Goal: Find specific page/section: Find specific page/section

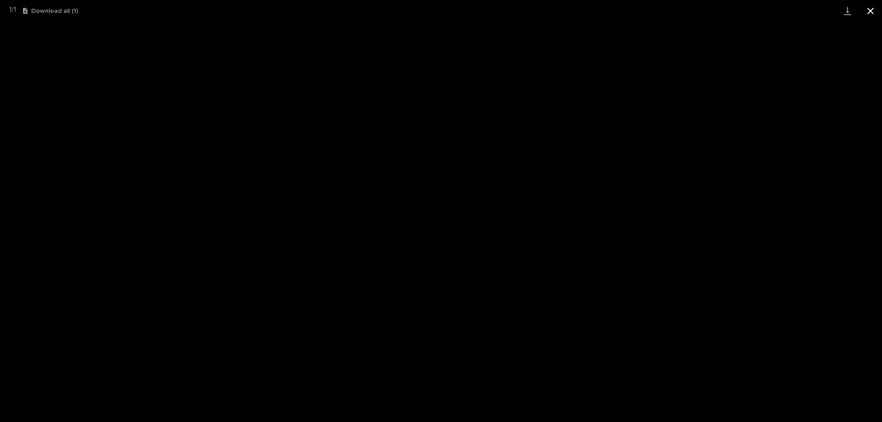
scroll to position [23, 0]
click at [871, 11] on button "Close gallery" at bounding box center [870, 11] width 23 height 22
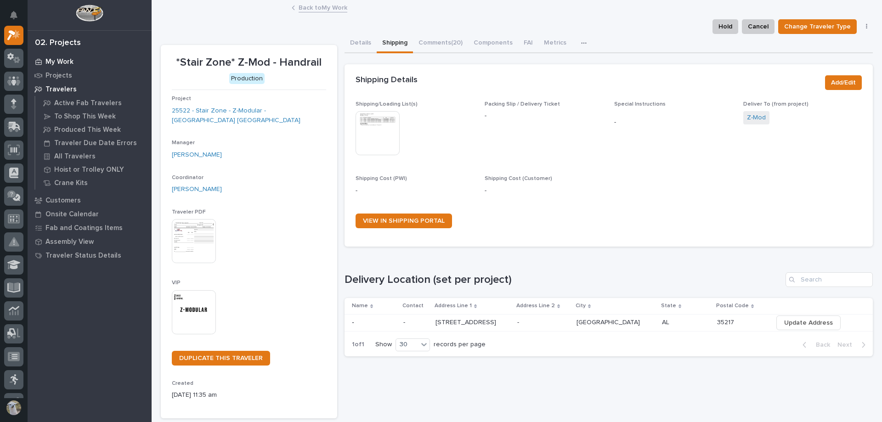
click at [58, 59] on p "My Work" at bounding box center [59, 62] width 28 height 8
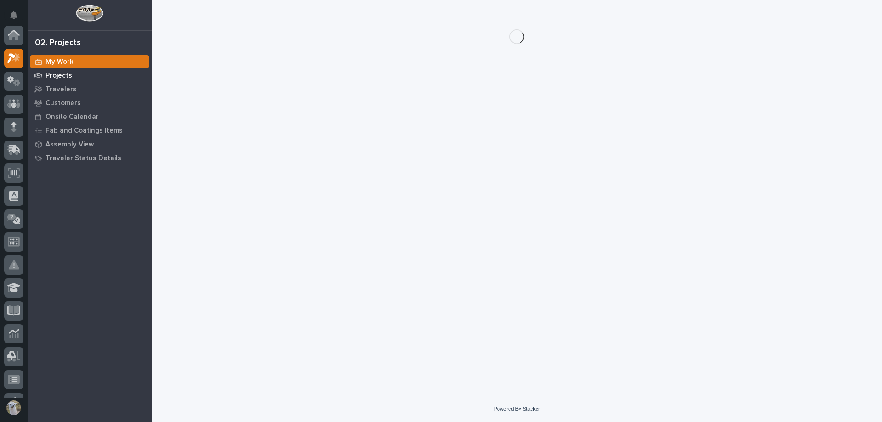
scroll to position [23, 0]
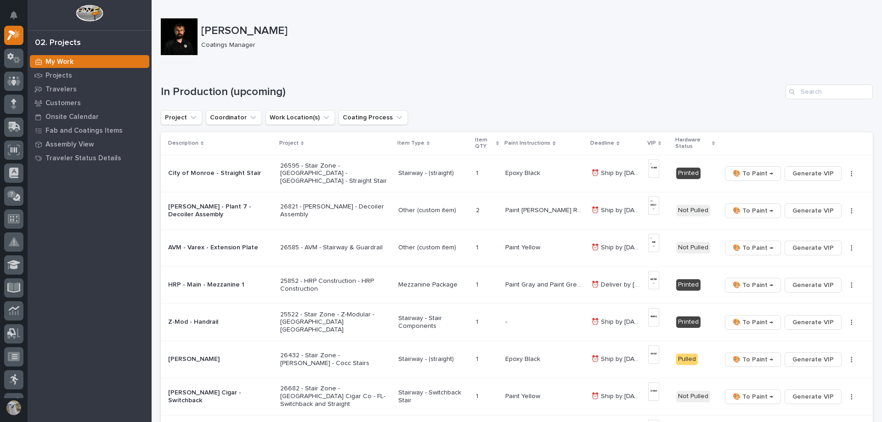
click at [187, 30] on div at bounding box center [179, 36] width 37 height 37
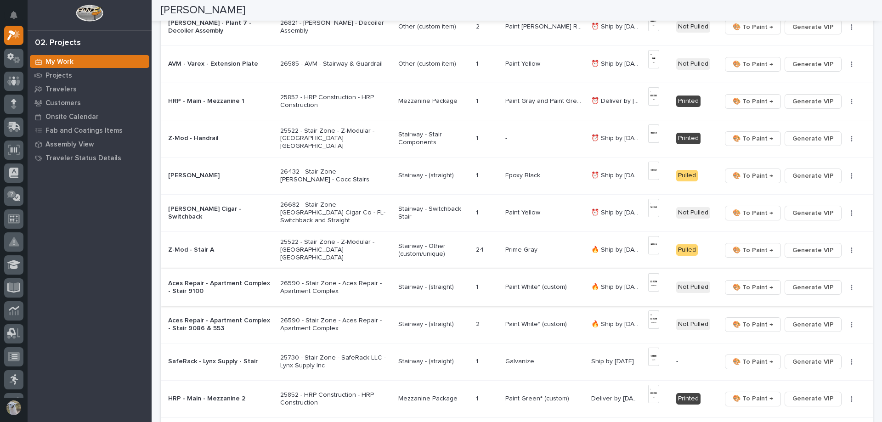
scroll to position [0, 0]
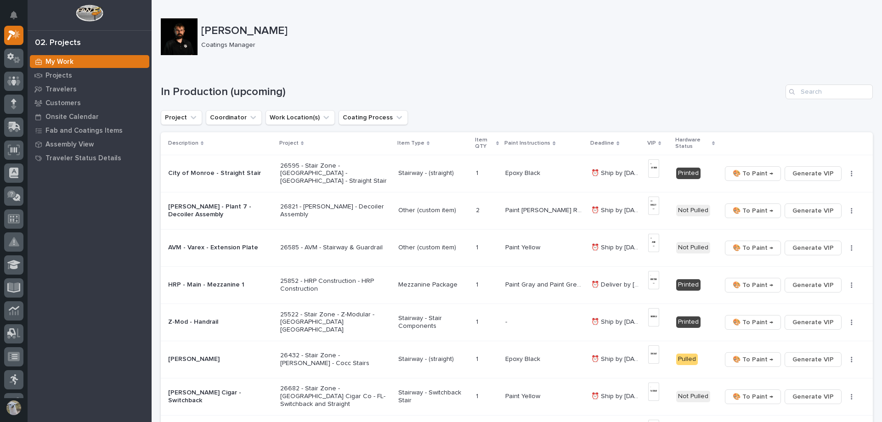
click at [169, 35] on div at bounding box center [179, 36] width 37 height 37
click at [7, 79] on icon at bounding box center [13, 81] width 13 height 11
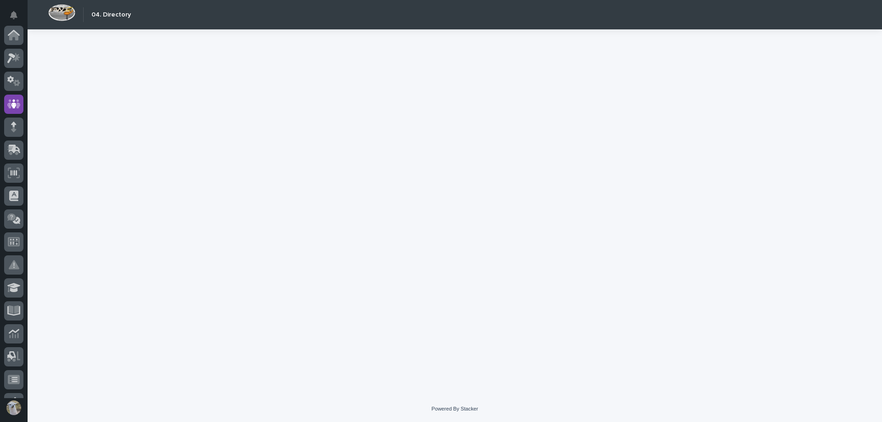
scroll to position [69, 0]
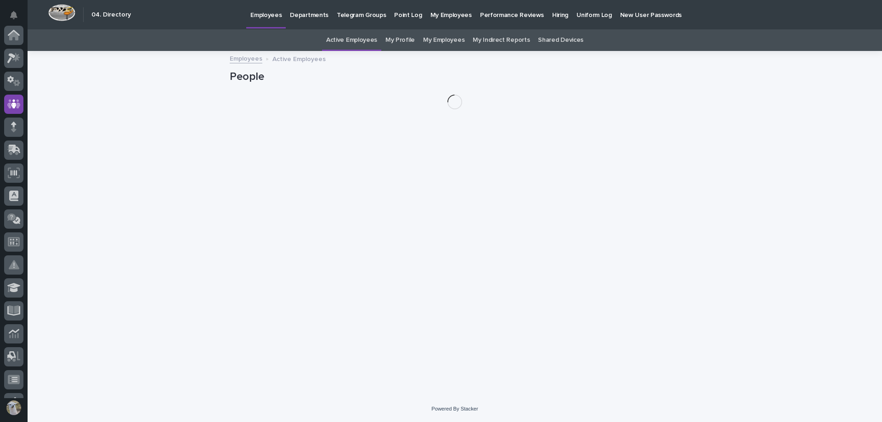
scroll to position [69, 0]
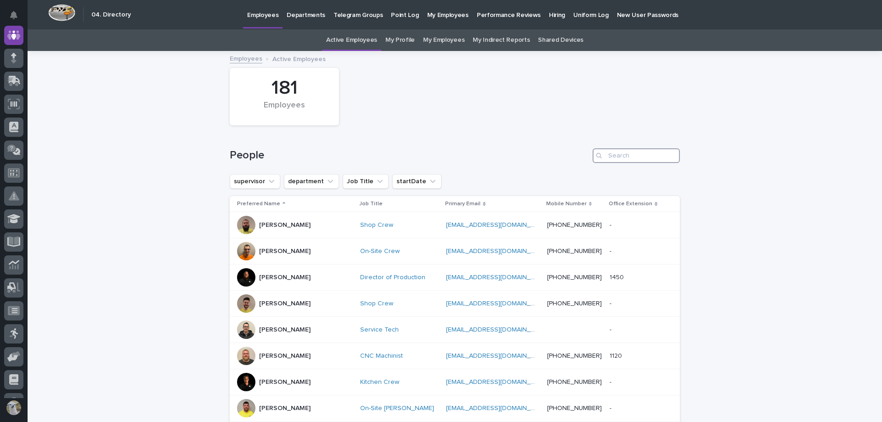
click at [637, 158] on input "Search" at bounding box center [636, 155] width 87 height 15
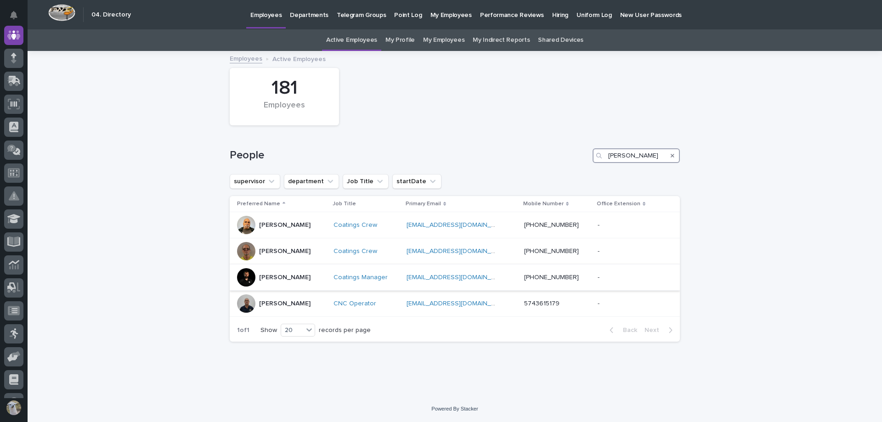
type input "[PERSON_NAME]"
click at [284, 277] on p "[PERSON_NAME]" at bounding box center [284, 278] width 51 height 8
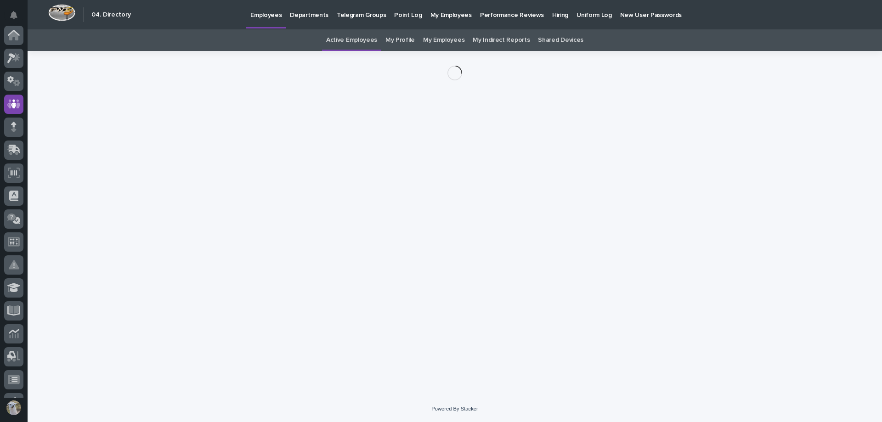
scroll to position [69, 0]
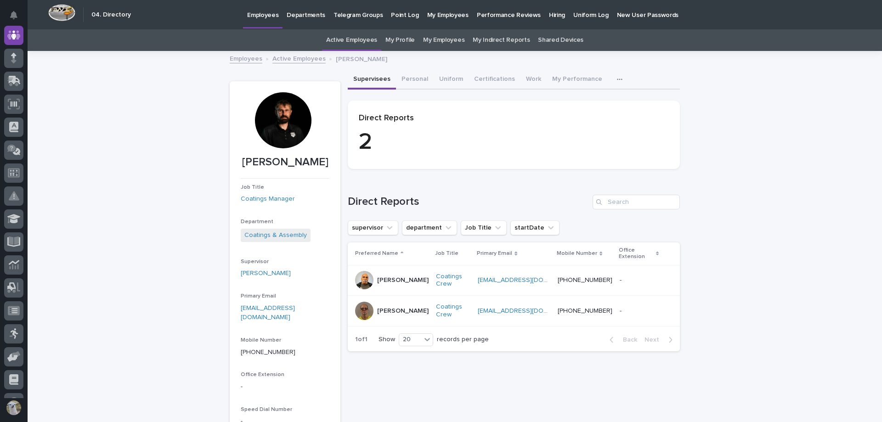
click at [287, 136] on div at bounding box center [283, 120] width 56 height 56
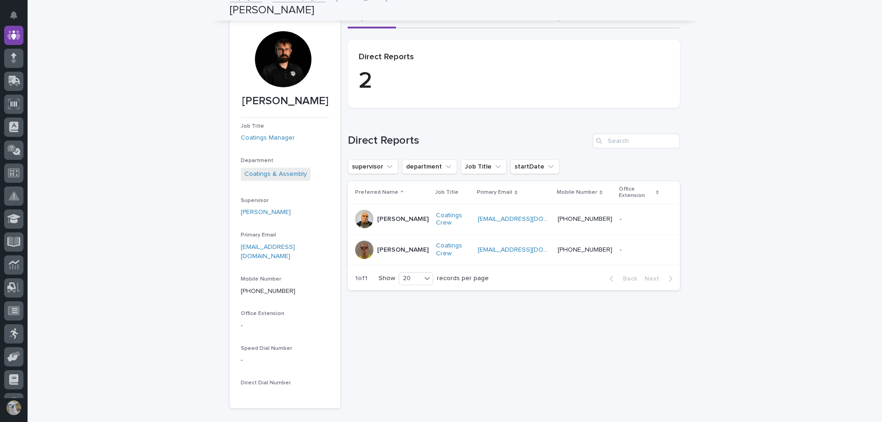
scroll to position [0, 0]
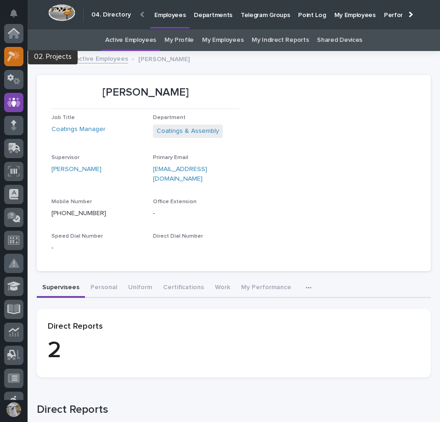
click at [10, 59] on icon at bounding box center [11, 56] width 8 height 10
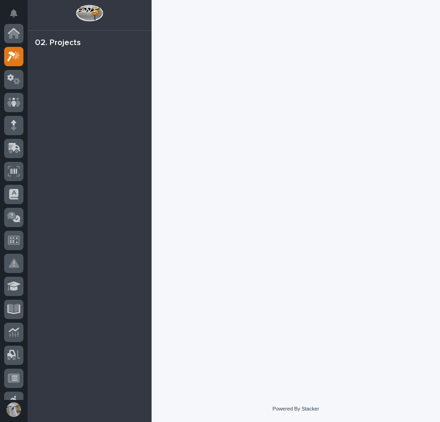
scroll to position [23, 0]
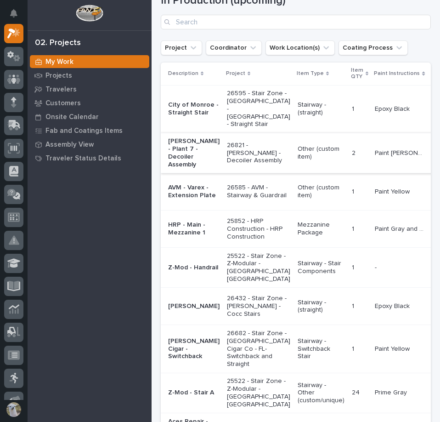
scroll to position [92, 0]
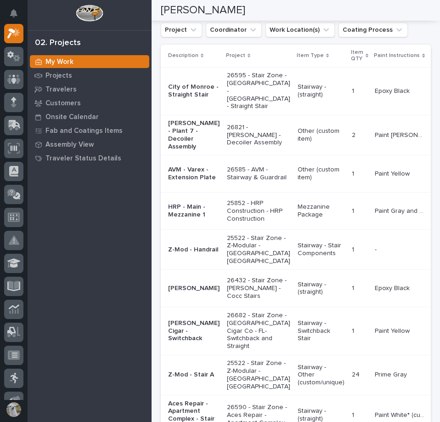
click at [186, 292] on p "[PERSON_NAME]" at bounding box center [193, 288] width 51 height 8
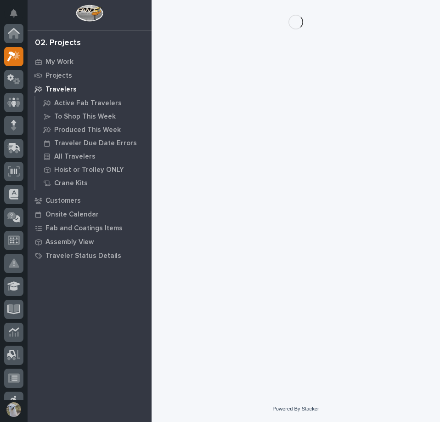
scroll to position [23, 0]
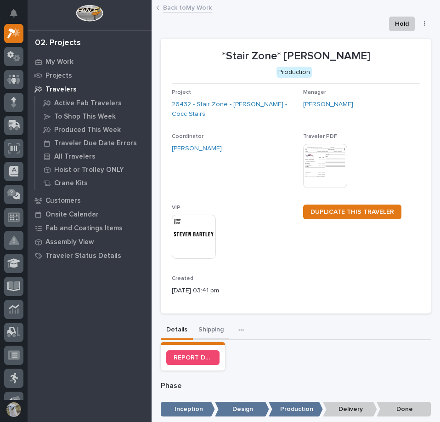
click at [202, 334] on button "Shipping" at bounding box center [211, 330] width 36 height 19
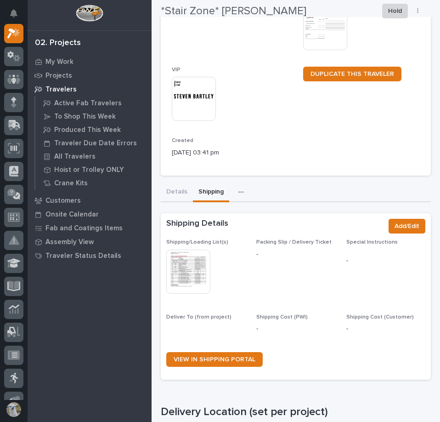
scroll to position [180, 0]
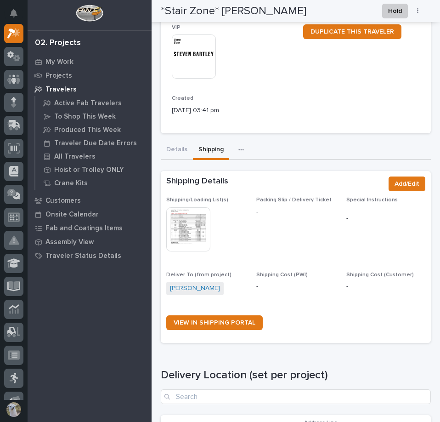
click at [184, 226] on img at bounding box center [188, 229] width 44 height 44
